Goal: Task Accomplishment & Management: Manage account settings

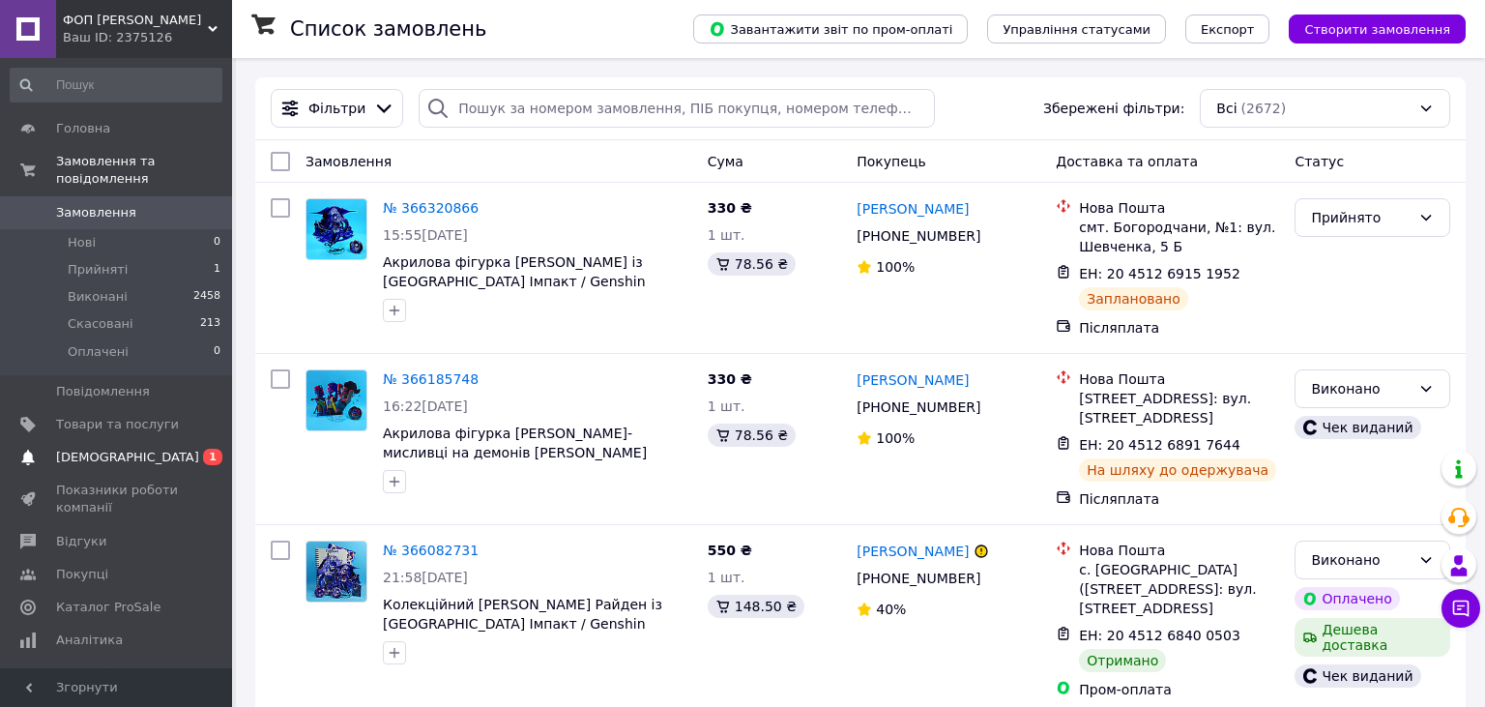
click at [145, 449] on span "[DEMOGRAPHIC_DATA]" at bounding box center [117, 457] width 123 height 17
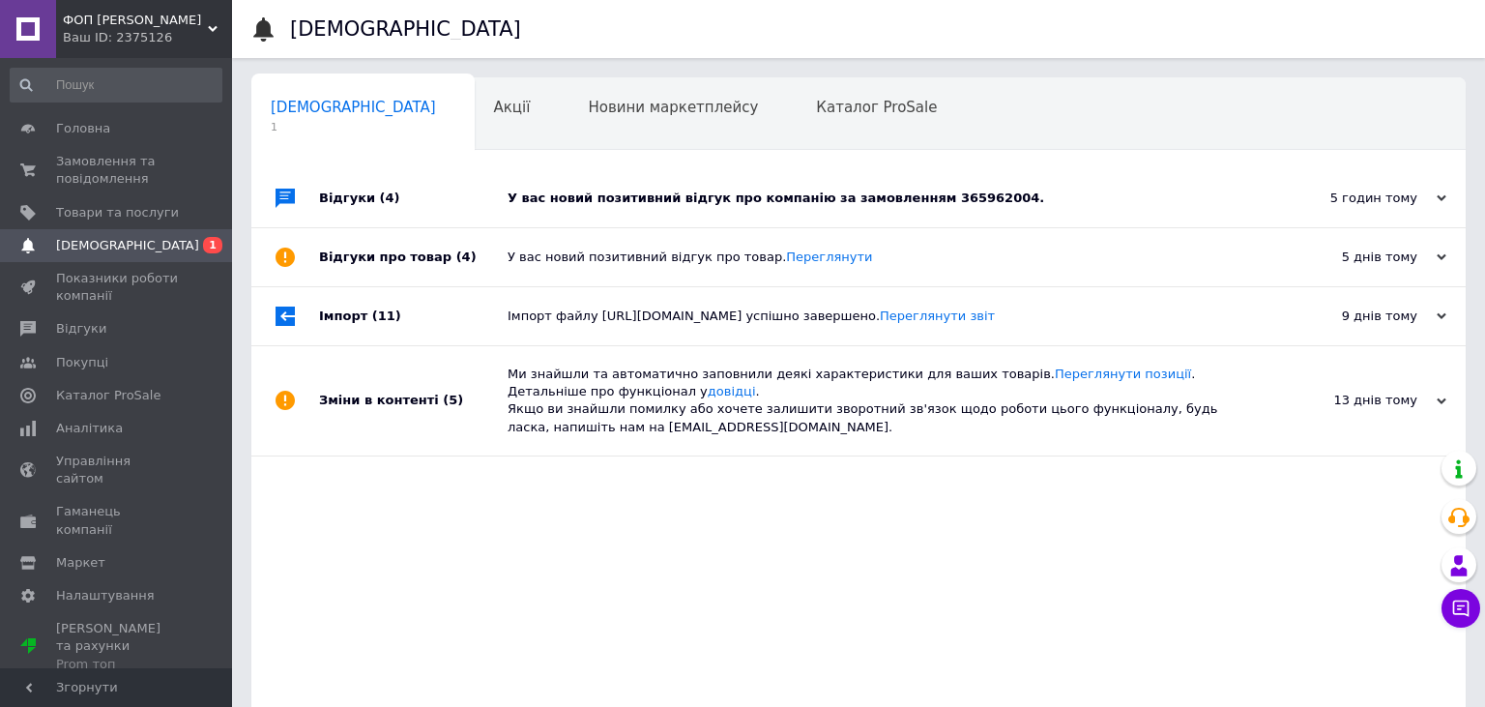
click at [449, 199] on div "Відгуки (4)" at bounding box center [413, 198] width 188 height 58
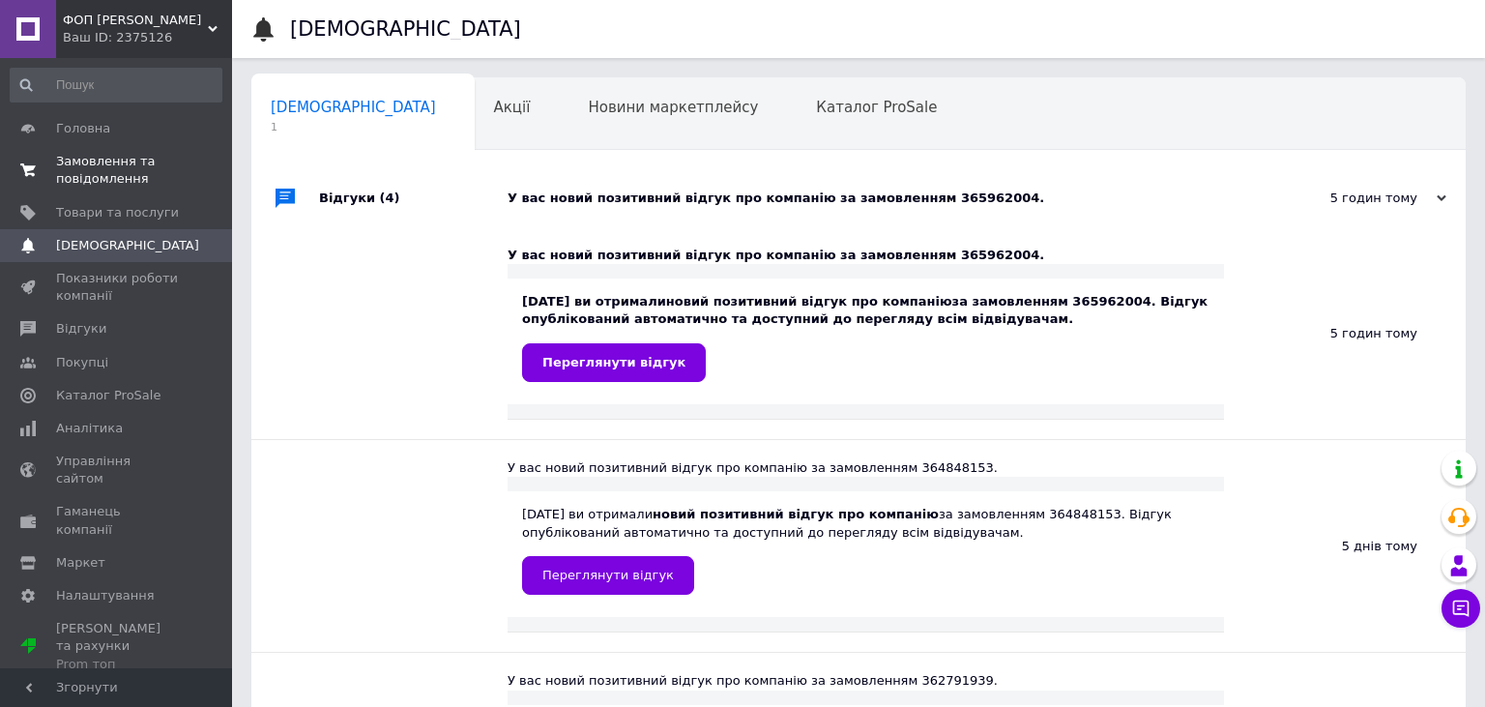
click at [101, 169] on span "Замовлення та повідомлення" at bounding box center [117, 170] width 123 height 35
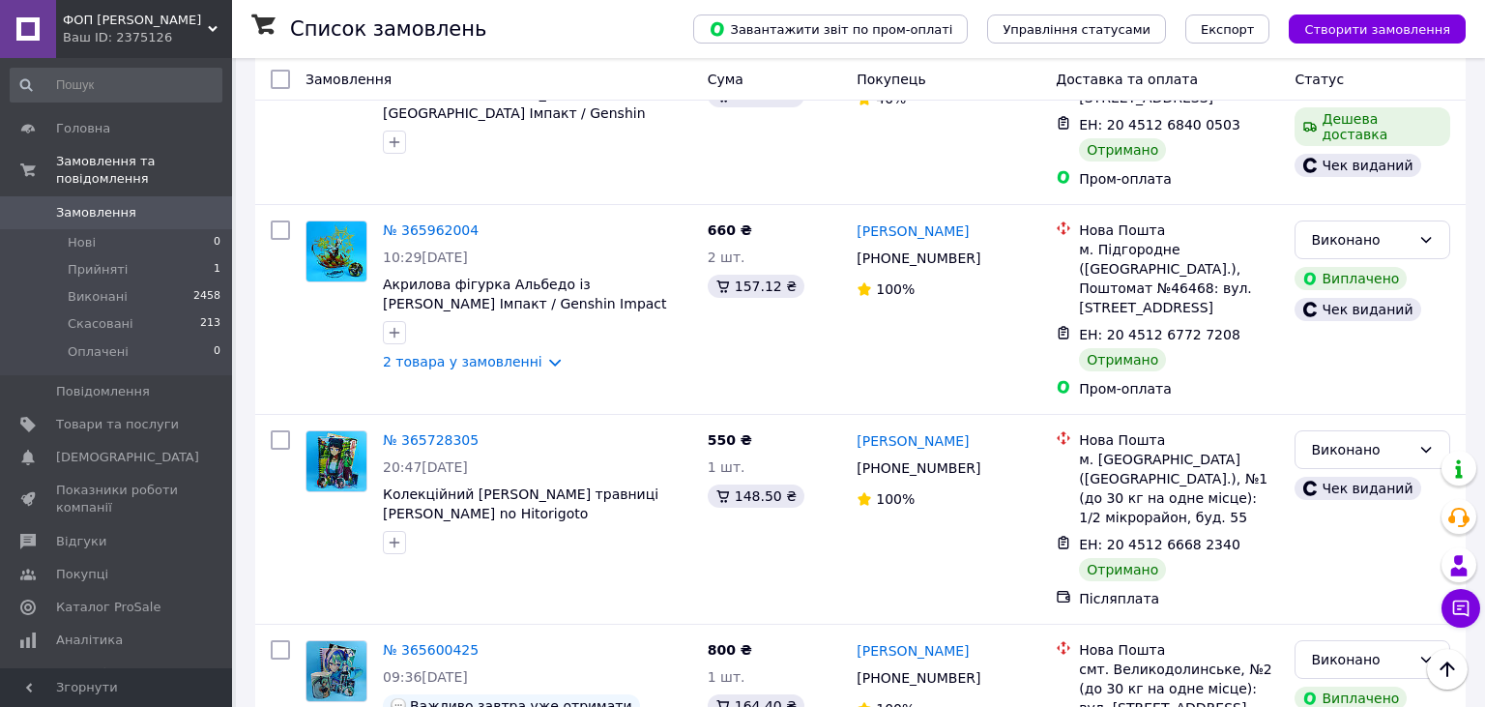
scroll to position [305, 0]
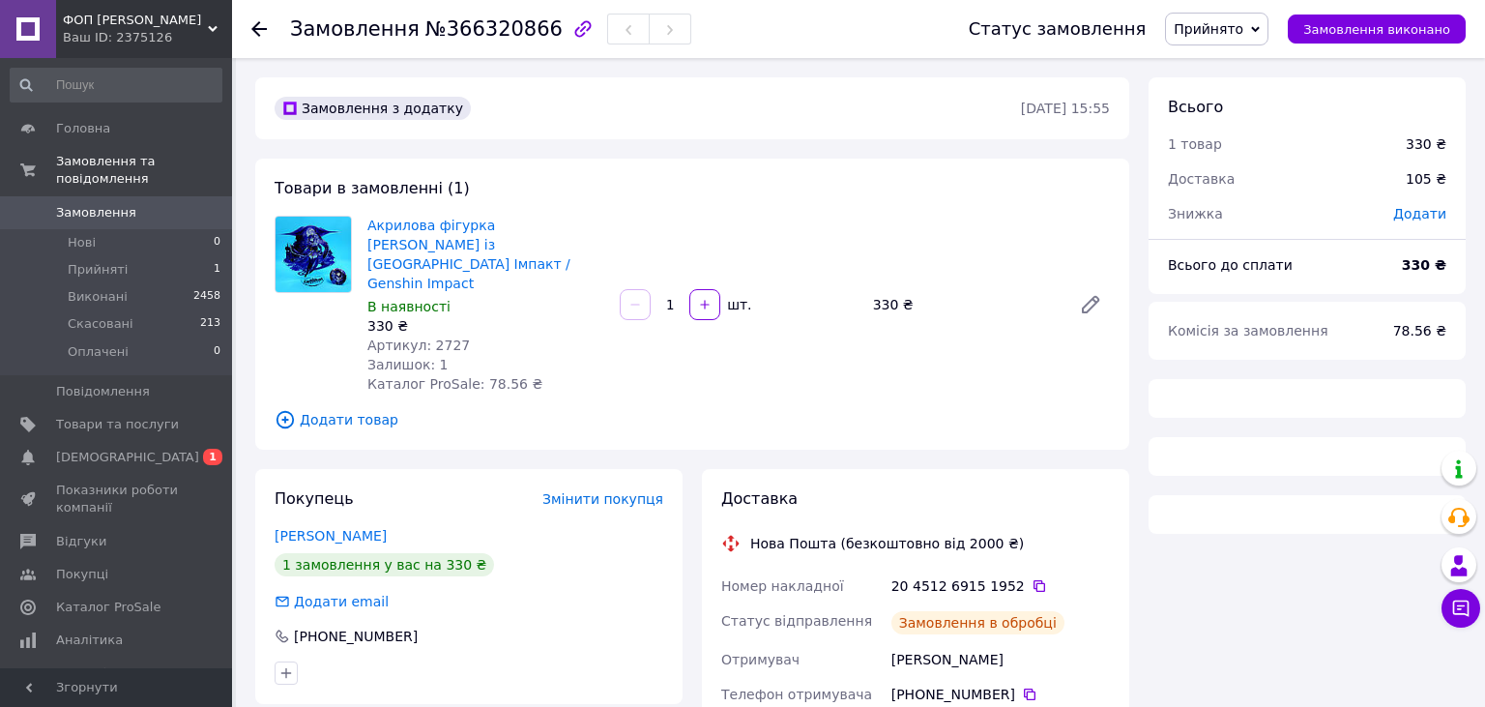
scroll to position [204, 0]
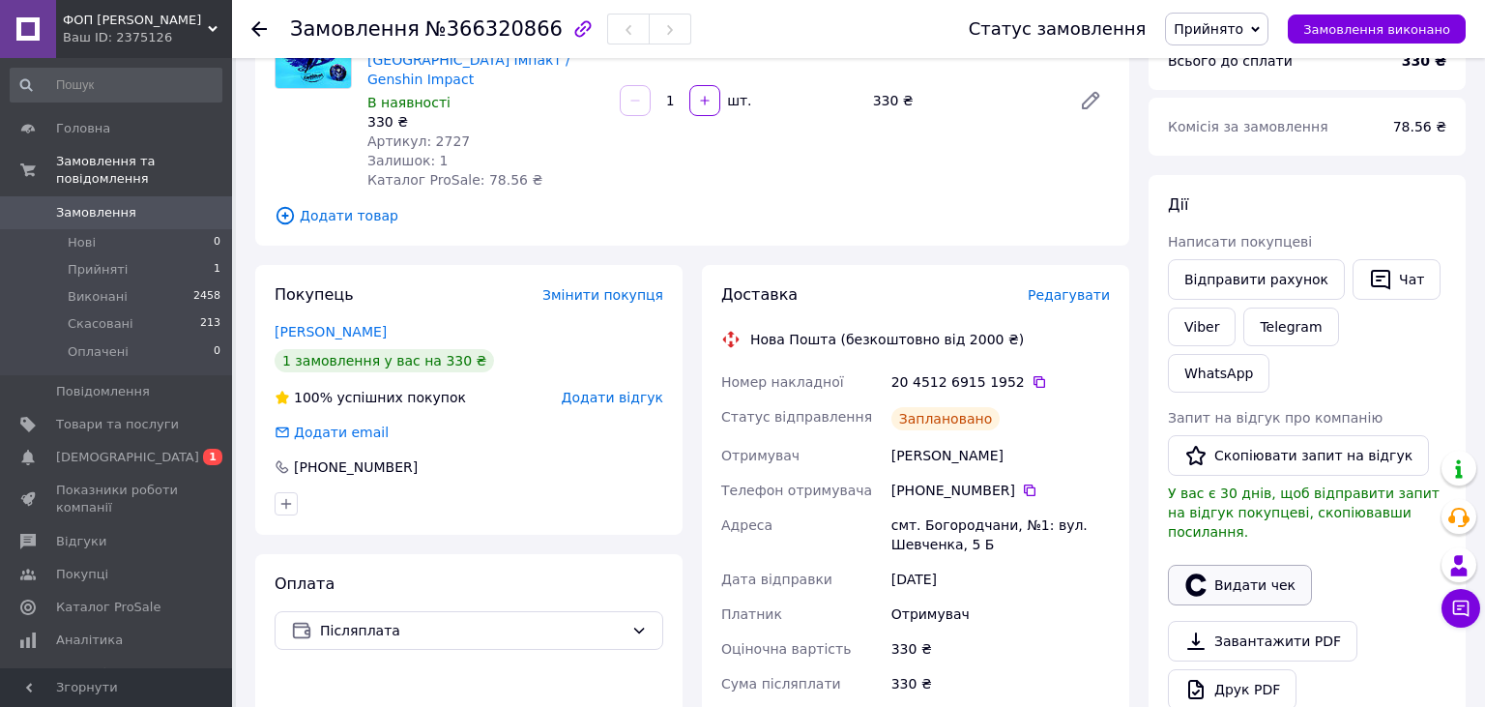
click at [1216, 565] on button "Видати чек" at bounding box center [1240, 585] width 144 height 41
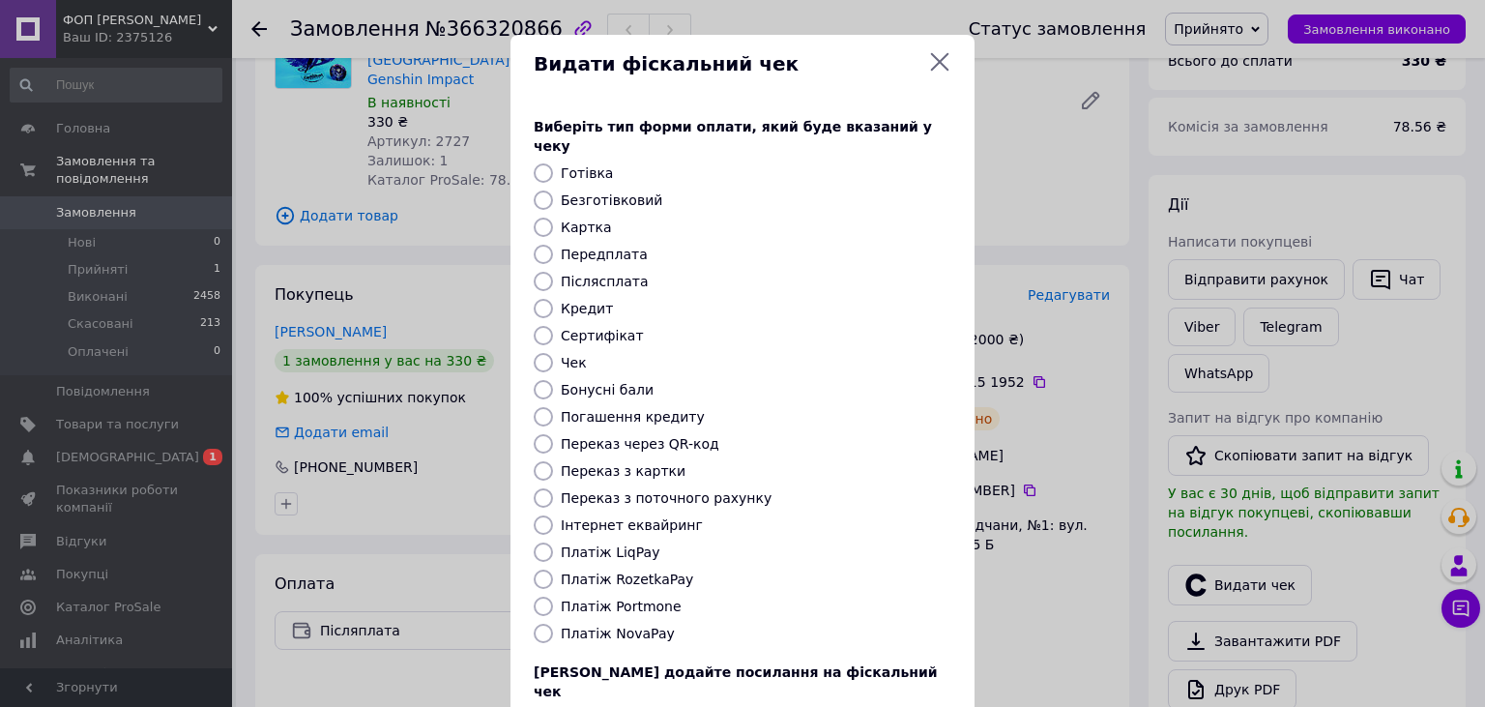
click at [598, 274] on label "Післясплата" at bounding box center [605, 281] width 88 height 15
click at [553, 272] on input "Післясплата" at bounding box center [543, 281] width 19 height 19
radio input "true"
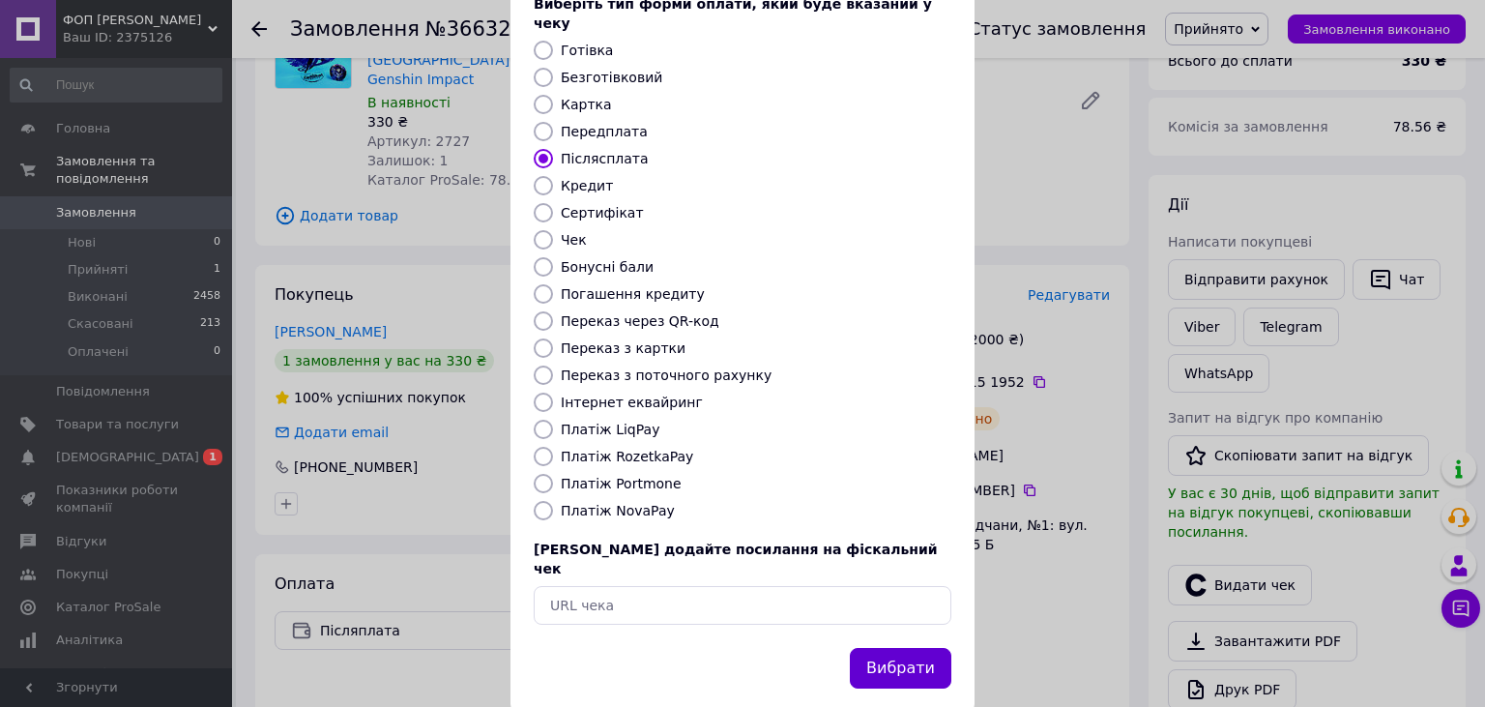
click at [902, 648] on button "Вибрати" at bounding box center [900, 669] width 101 height 42
